Goal: Find specific page/section: Find specific page/section

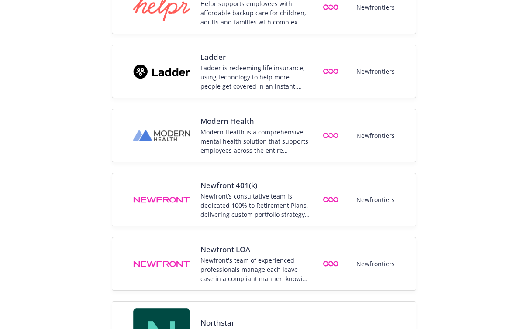
scroll to position [782, 0]
